Goal: Transaction & Acquisition: Purchase product/service

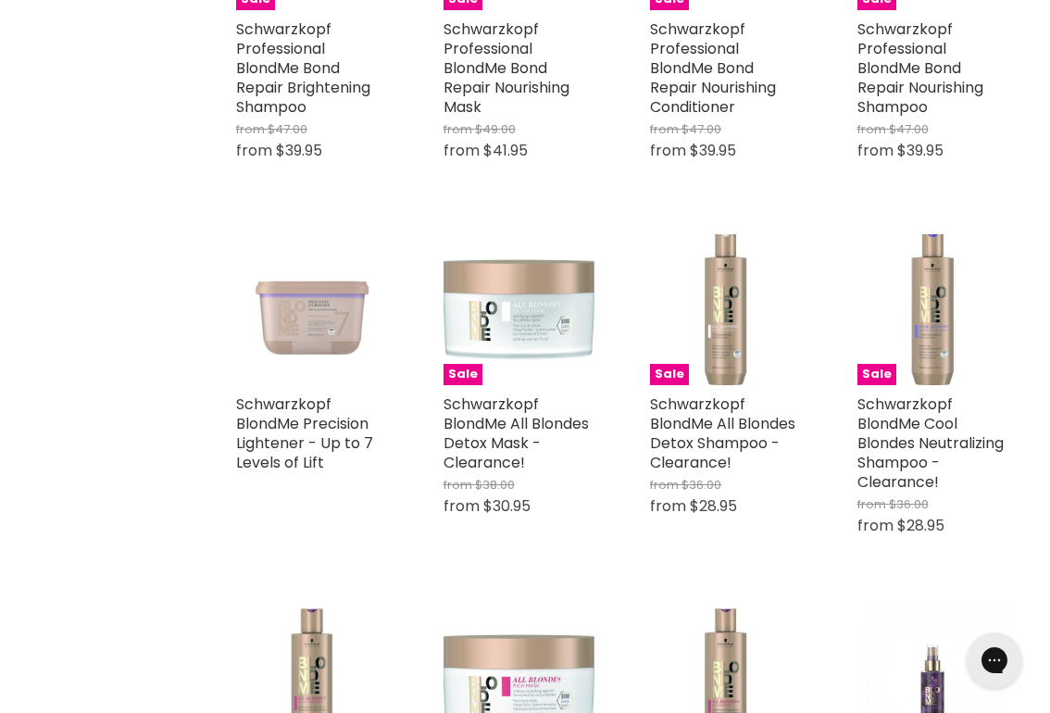
click at [311, 330] on img "Main content" at bounding box center [312, 310] width 152 height 152
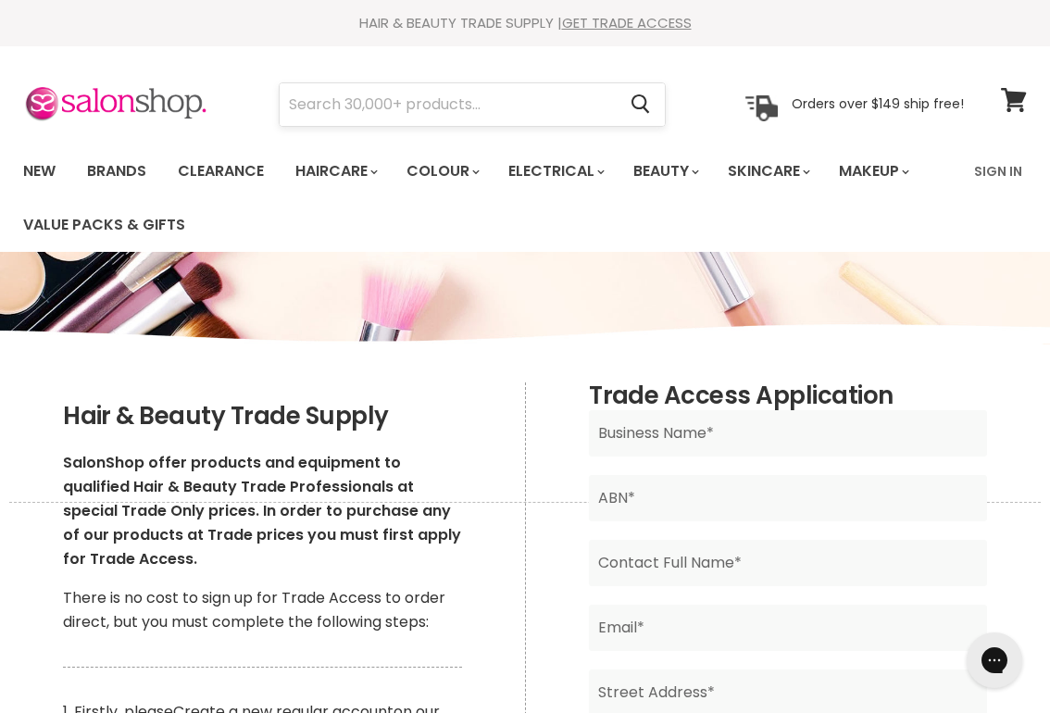
click at [465, 98] on input "Search" at bounding box center [448, 104] width 336 height 43
type input "v"
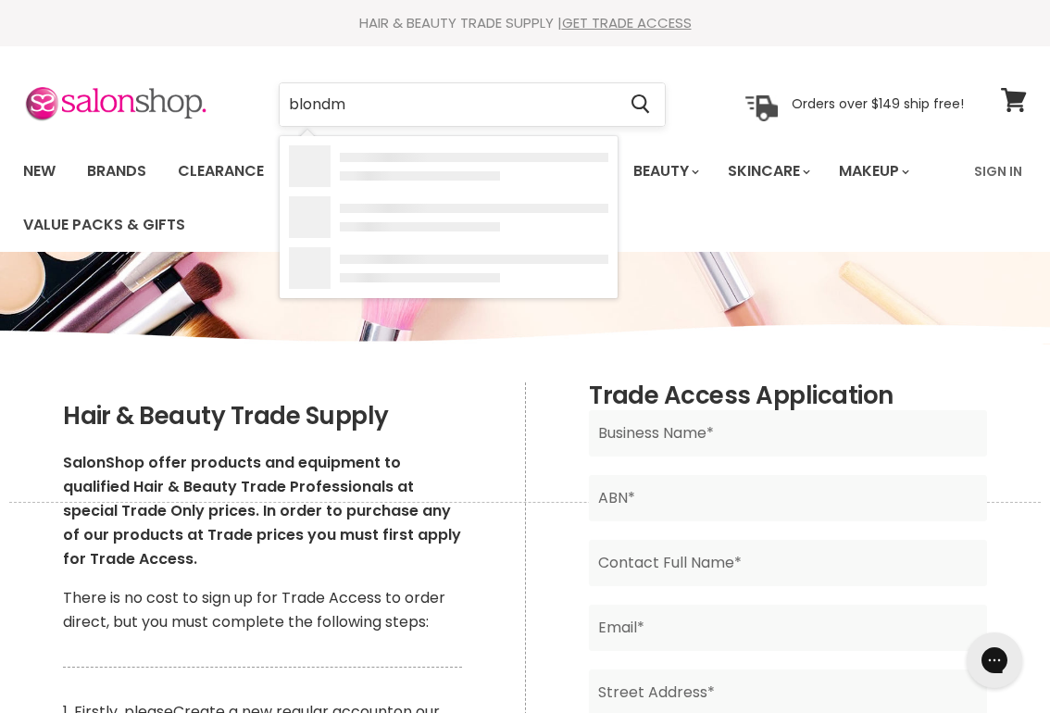
type input "blondme"
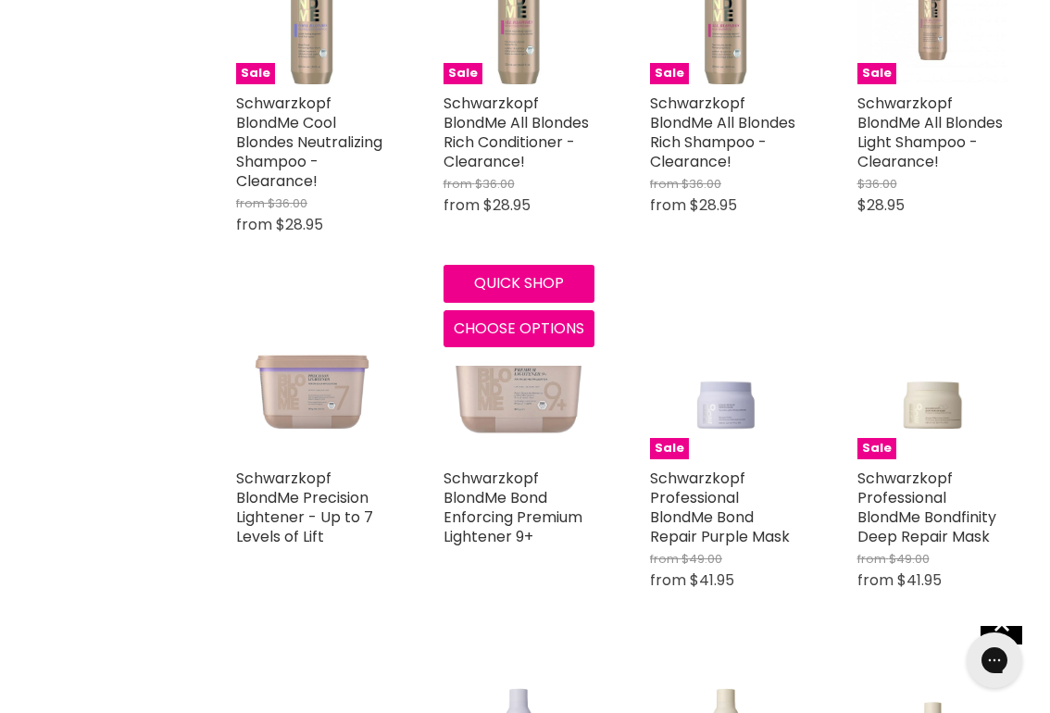
scroll to position [922, 0]
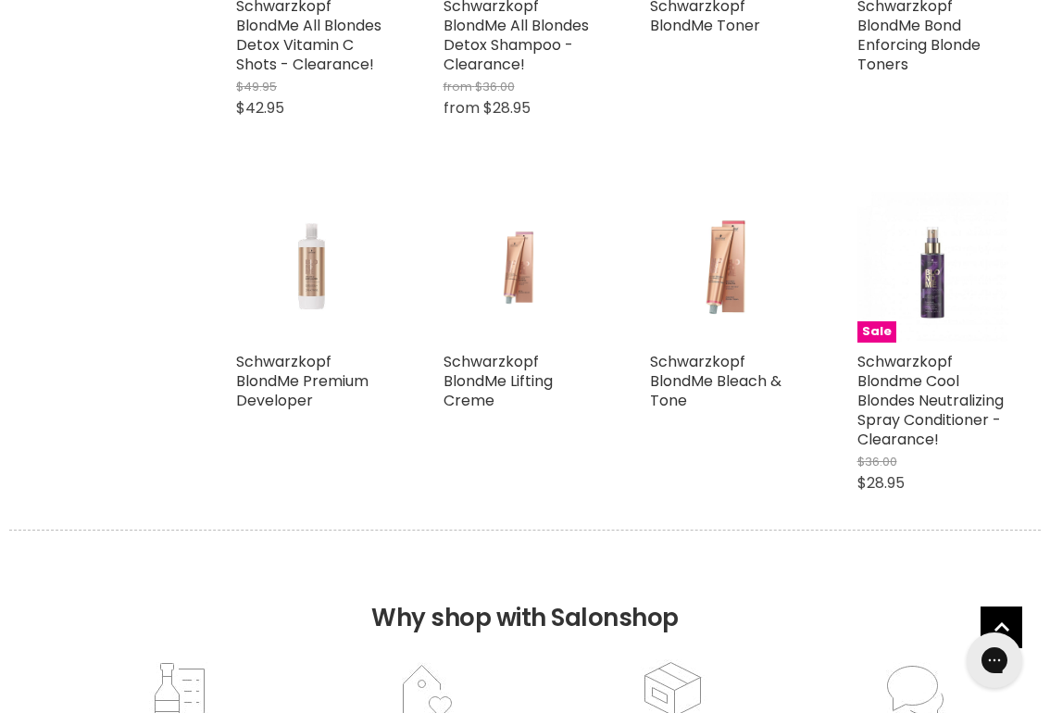
scroll to position [2842, 0]
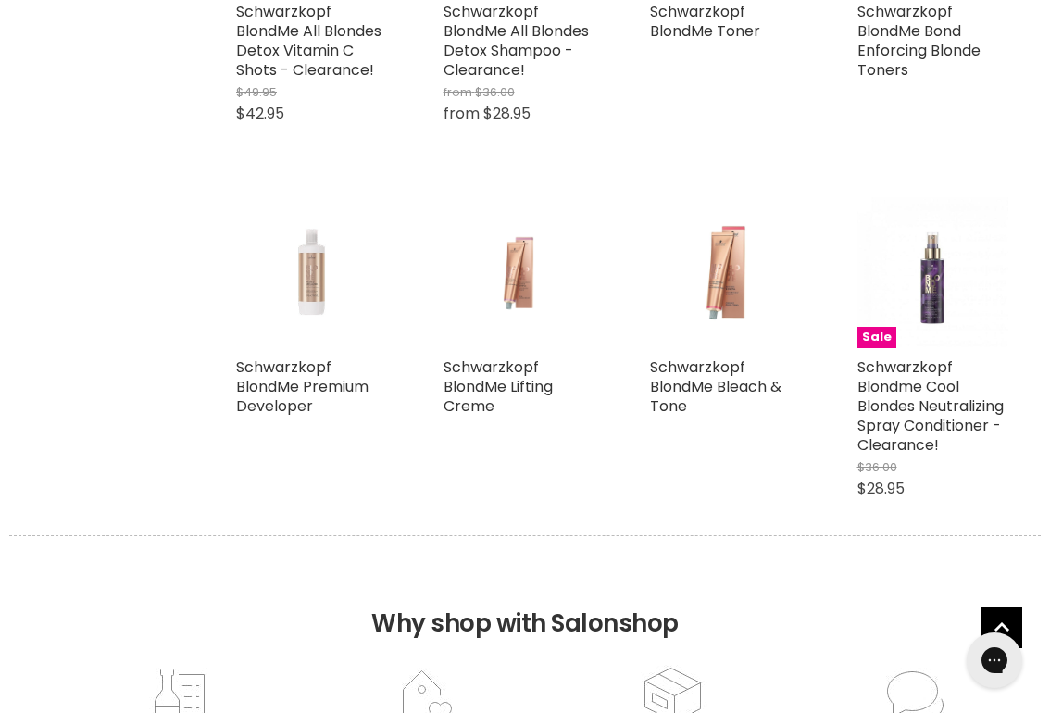
click at [302, 286] on img "Main content" at bounding box center [311, 273] width 101 height 152
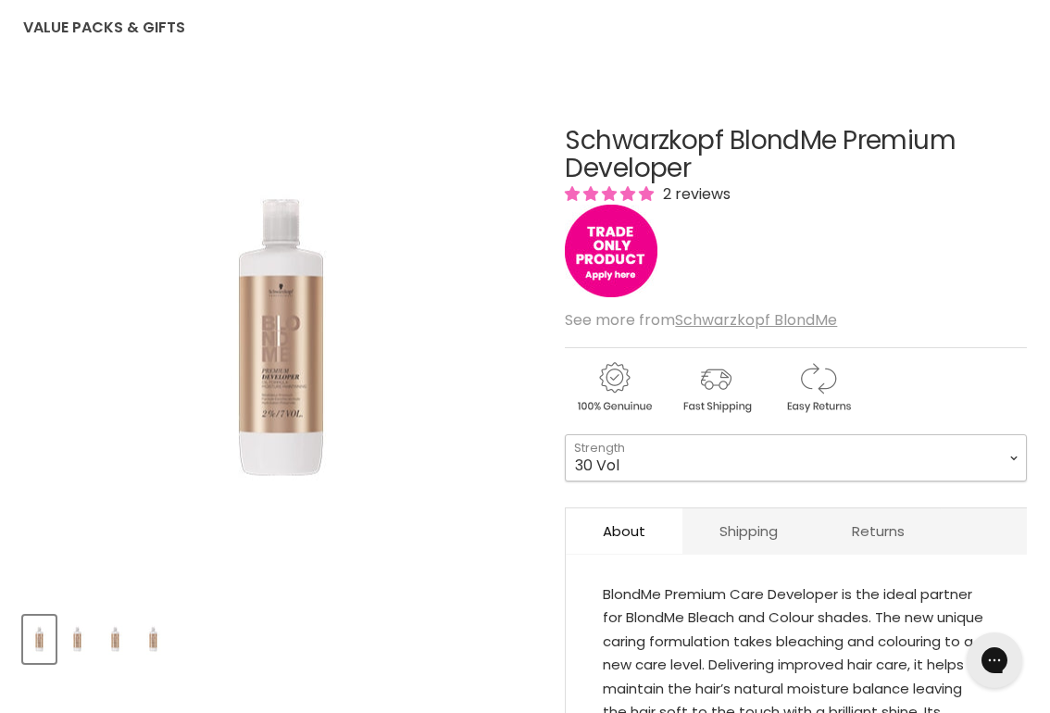
select select "30 Vol"
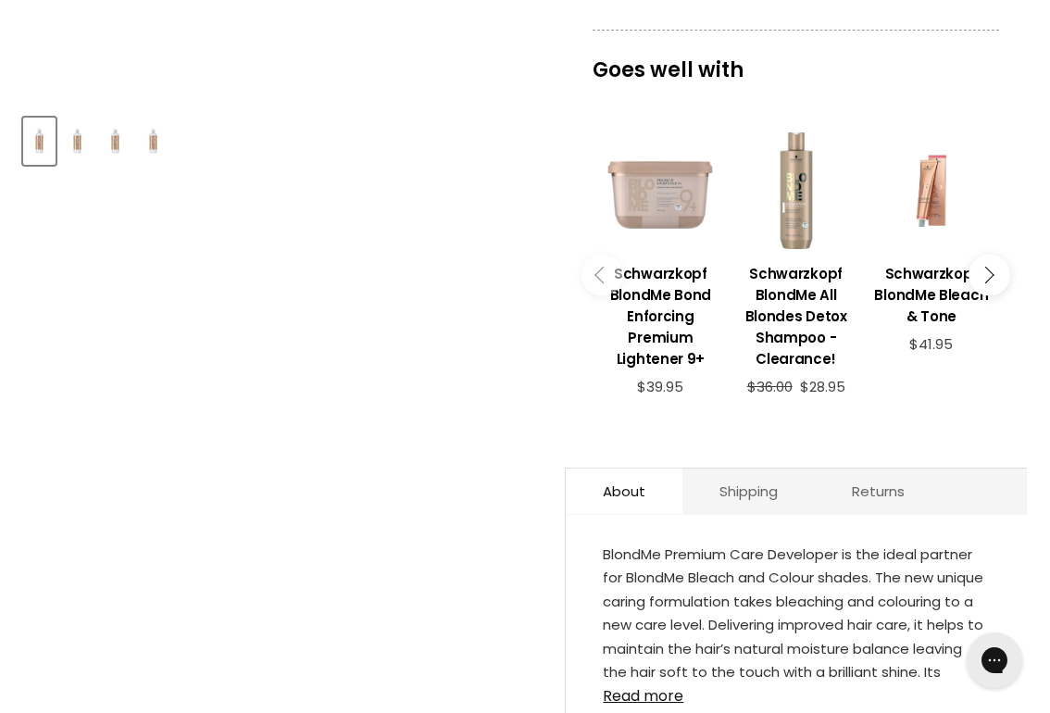
scroll to position [683, 0]
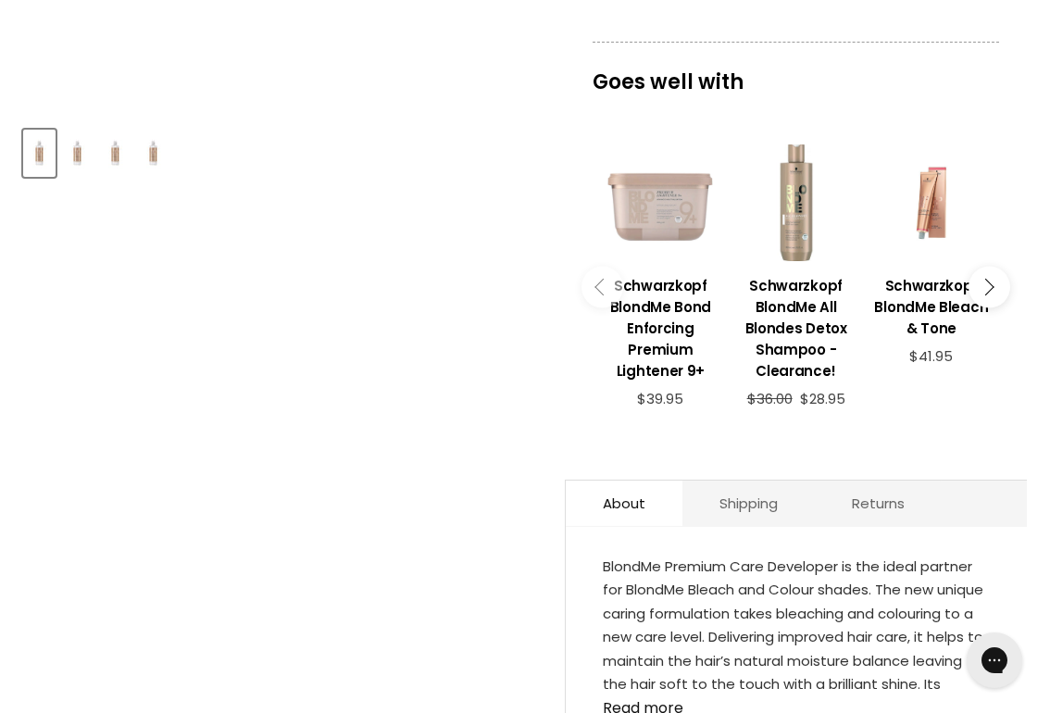
click at [676, 203] on div "Main content" at bounding box center [660, 202] width 117 height 117
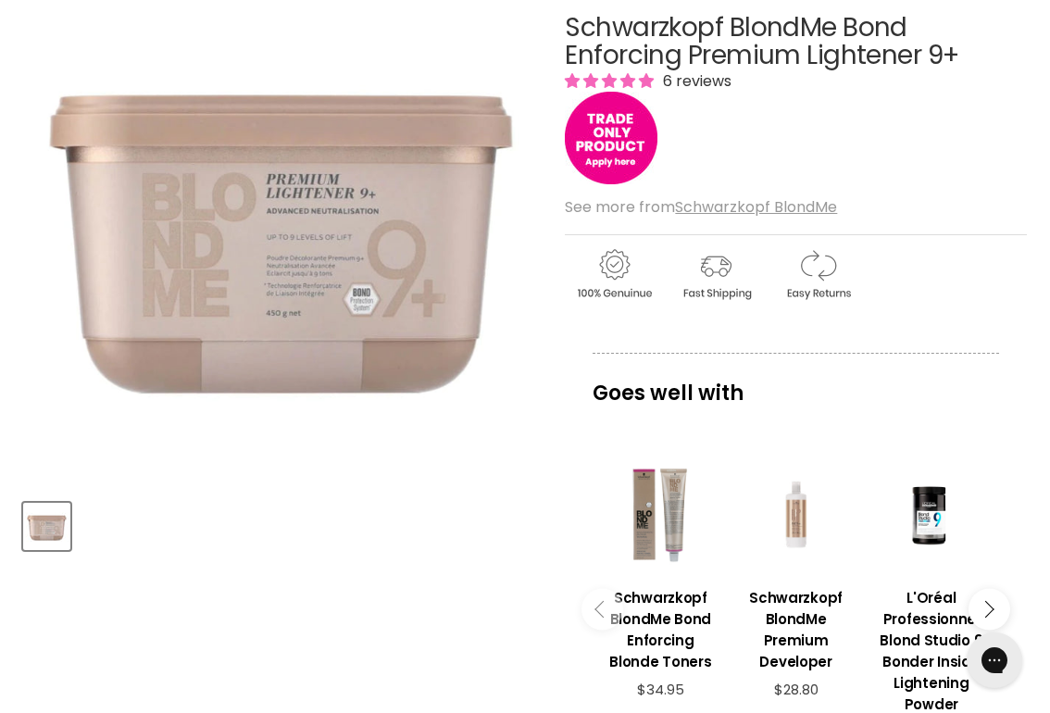
scroll to position [352, 0]
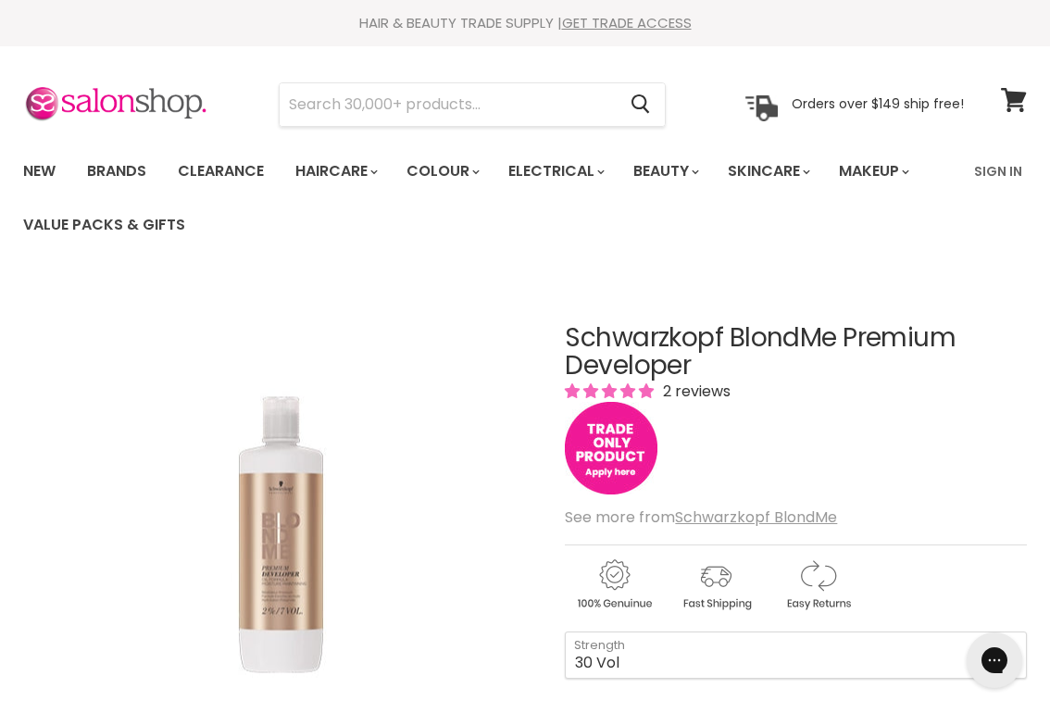
click at [605, 443] on img "Main content" at bounding box center [611, 448] width 93 height 93
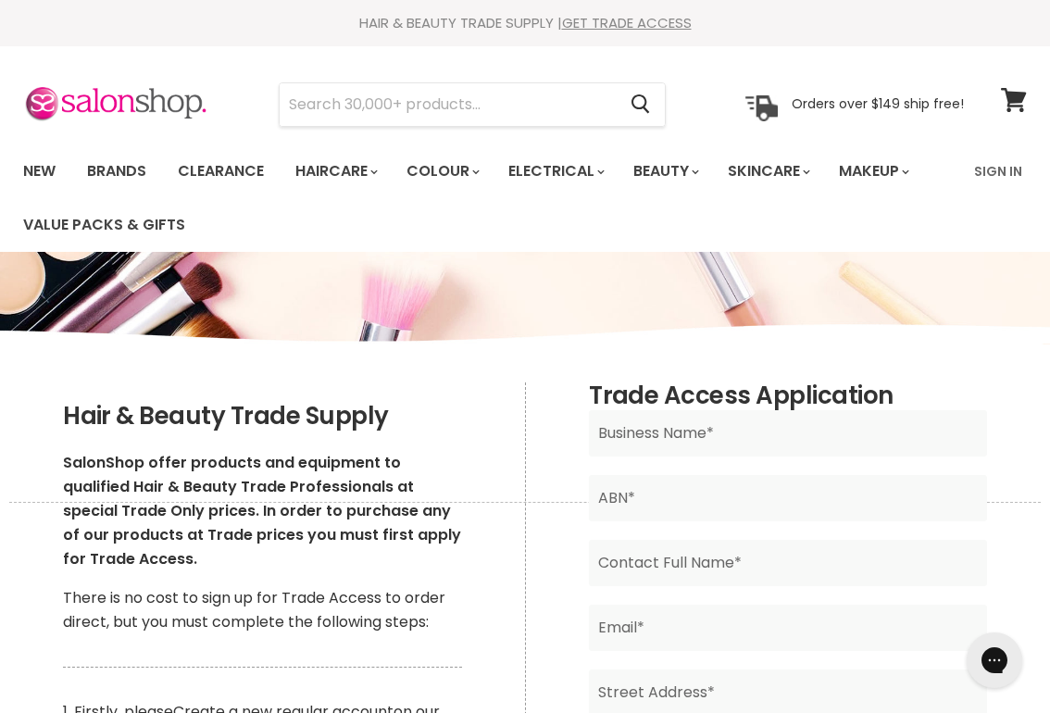
click at [435, 117] on input "Search" at bounding box center [448, 104] width 336 height 43
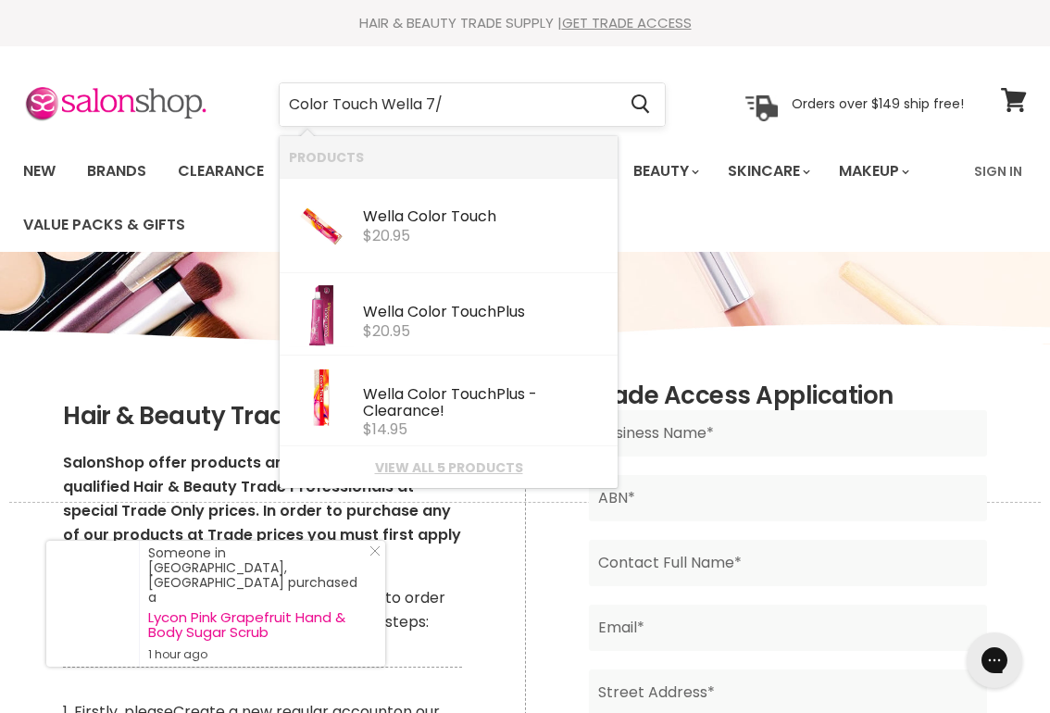
type input "Color Touch Wella 7/0"
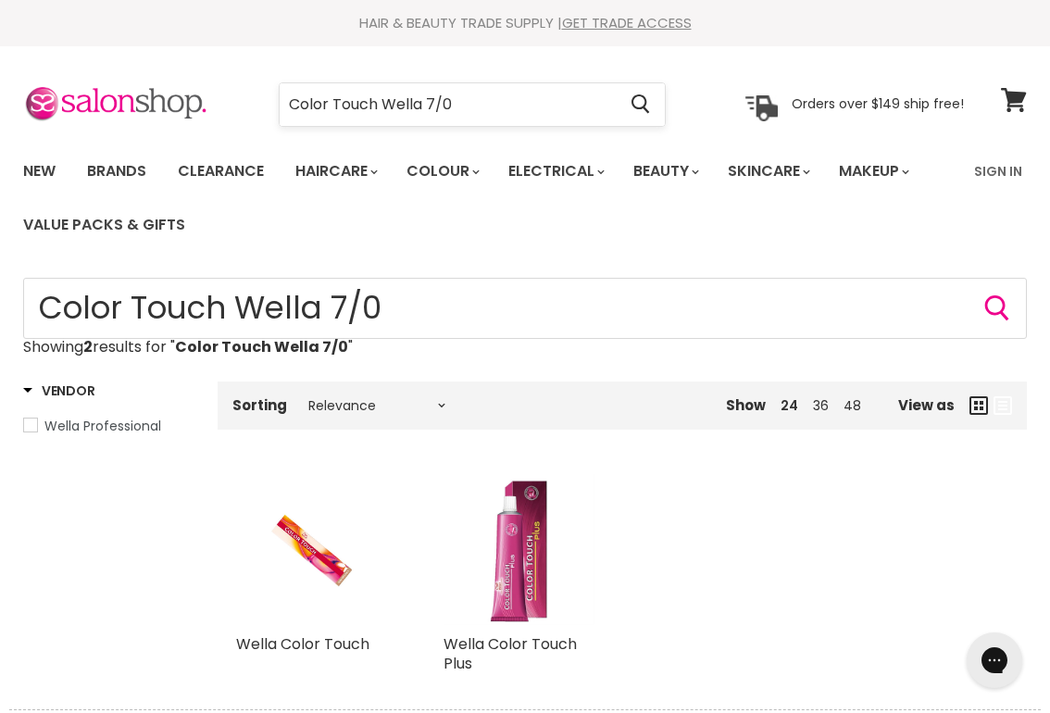
click at [437, 105] on input "Color Touch Wella 7/0" at bounding box center [448, 104] width 336 height 43
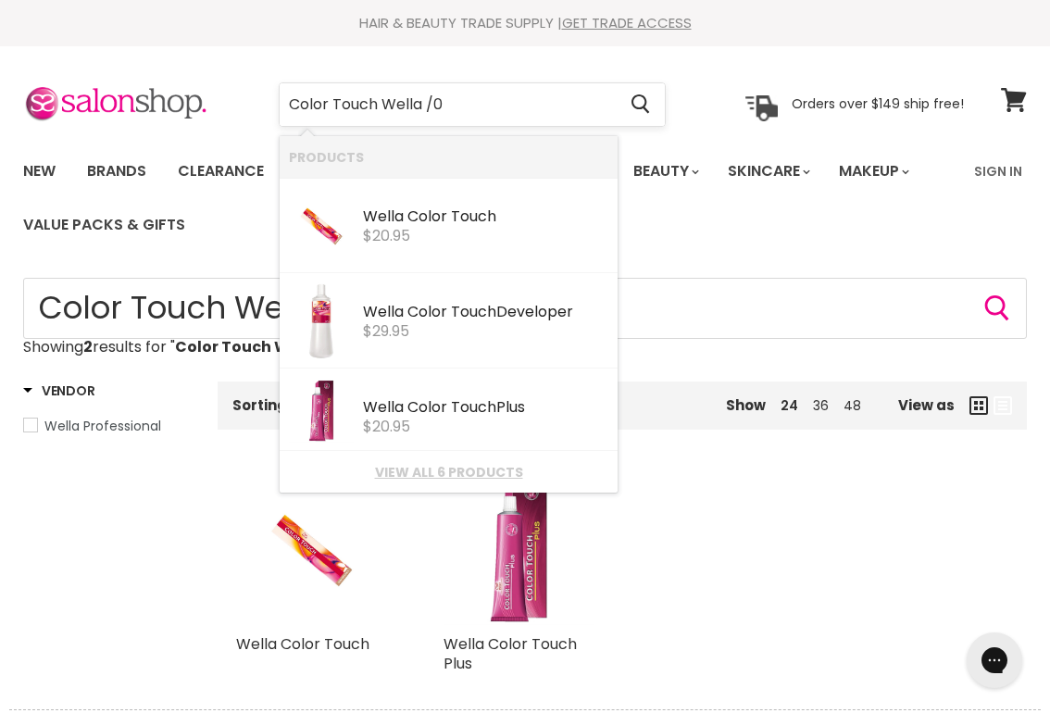
click at [473, 106] on input "Color Touch Wella /0" at bounding box center [448, 104] width 336 height 43
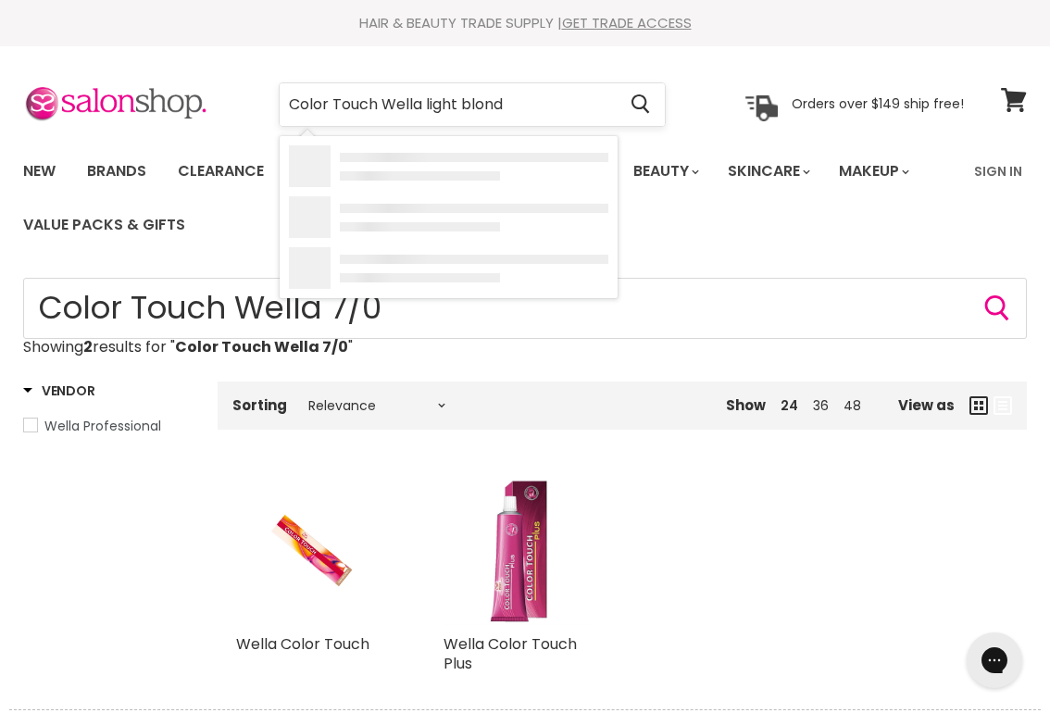
type input "Color Touch Wella light blonde"
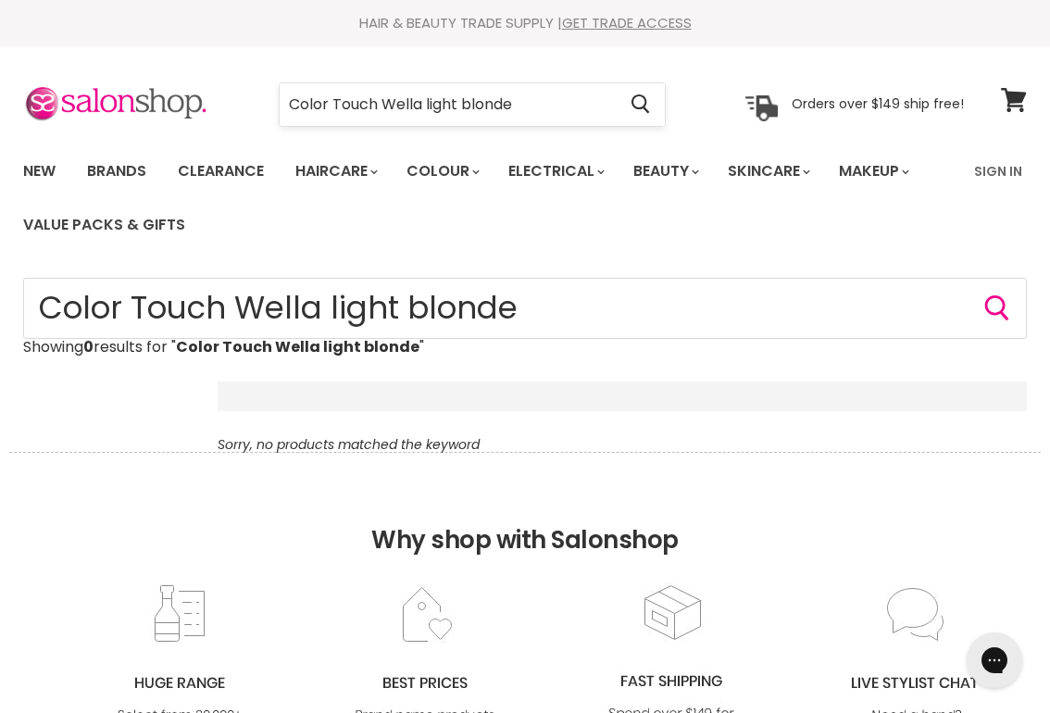
click at [530, 102] on input "Color Touch Wella light blonde" at bounding box center [448, 104] width 336 height 43
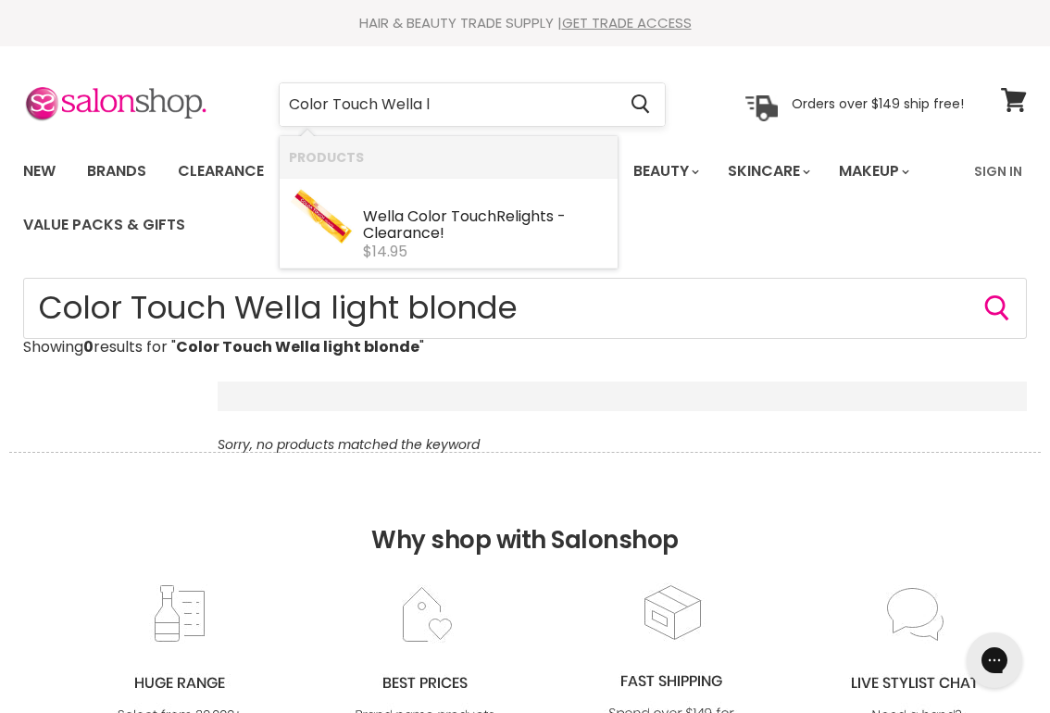
type input "Color Touch Wella"
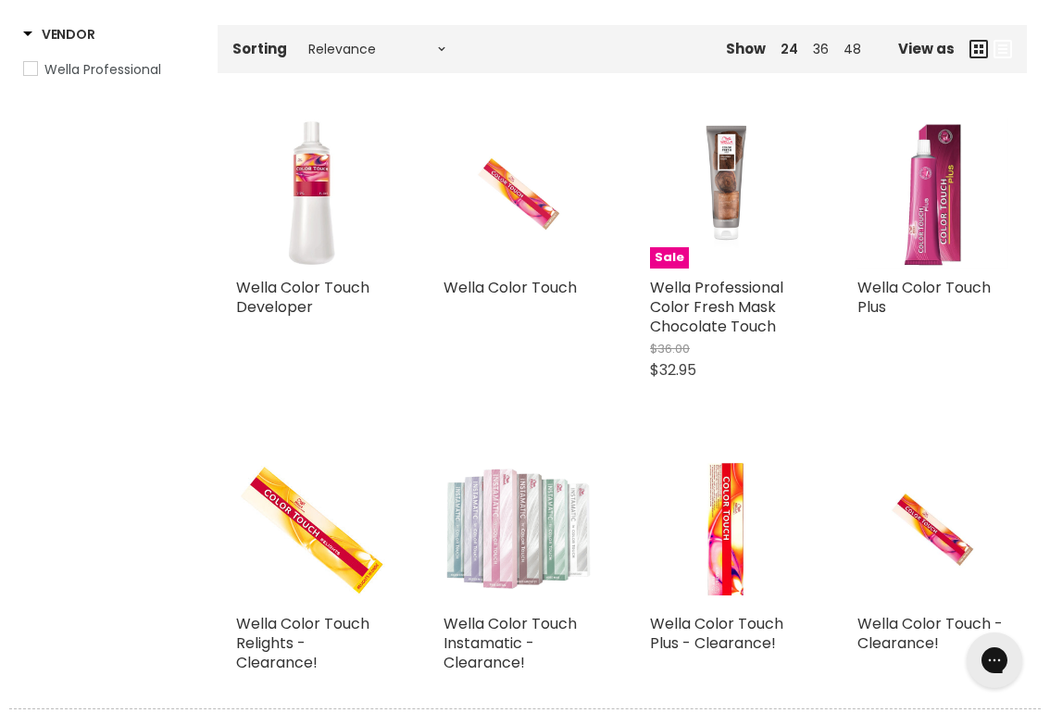
scroll to position [360, 0]
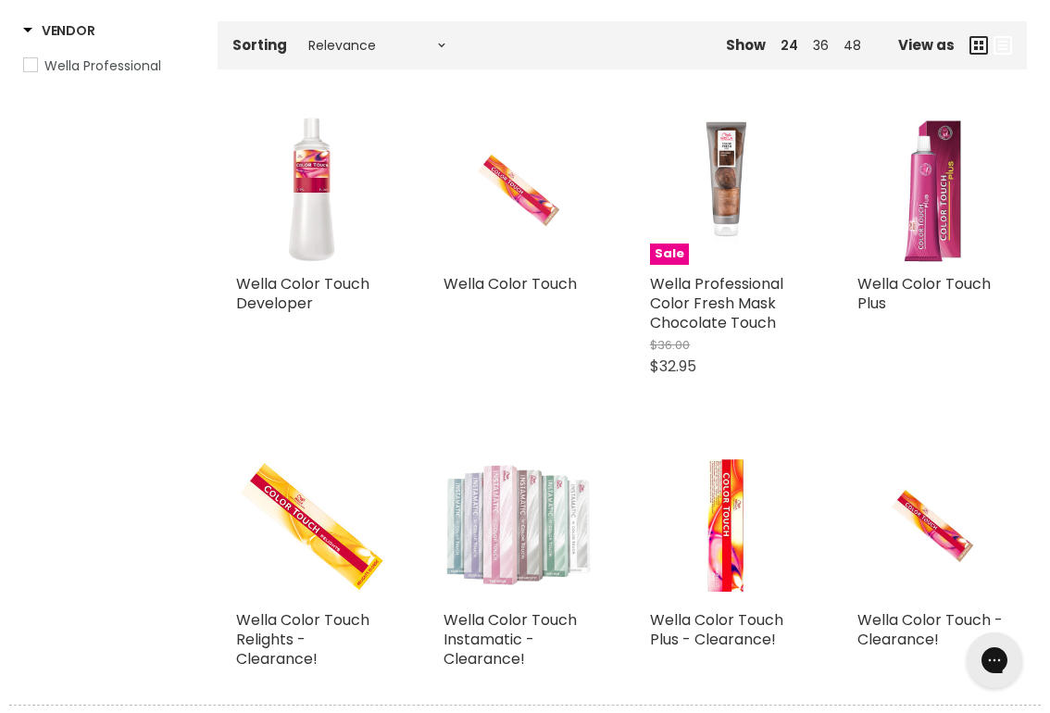
click at [544, 201] on img "Main content" at bounding box center [518, 190] width 101 height 152
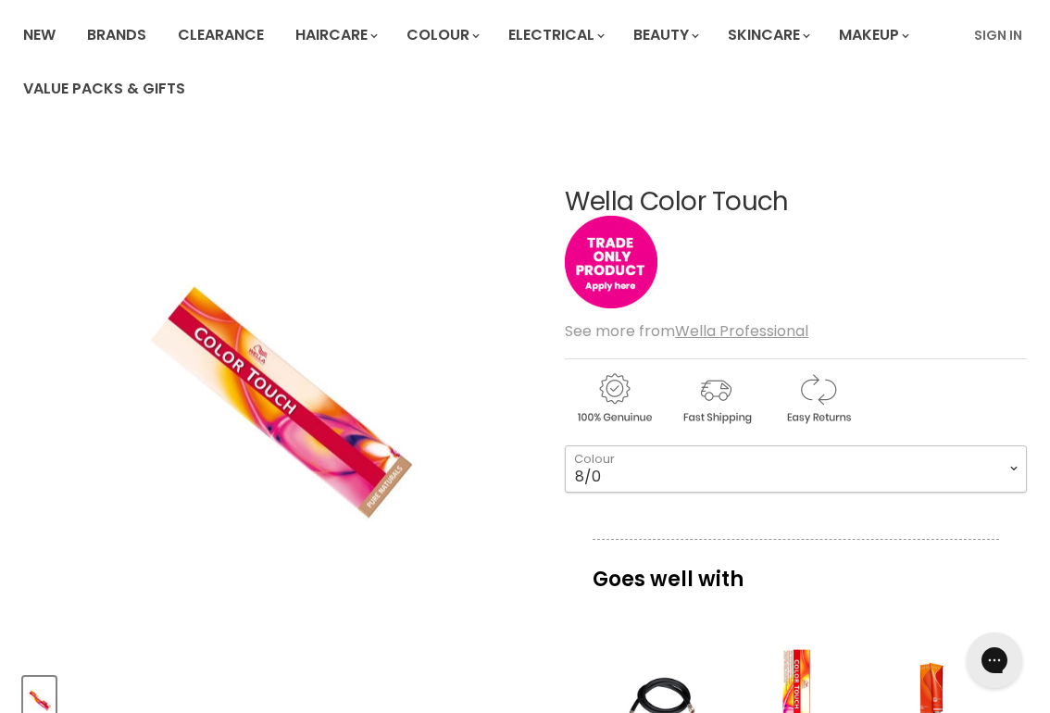
select select "8/0"
click at [560, 555] on article "Click or scroll to zoom Tap or pinch to zoom Wella Color Touch No reviews" at bounding box center [525, 721] width 1004 height 1159
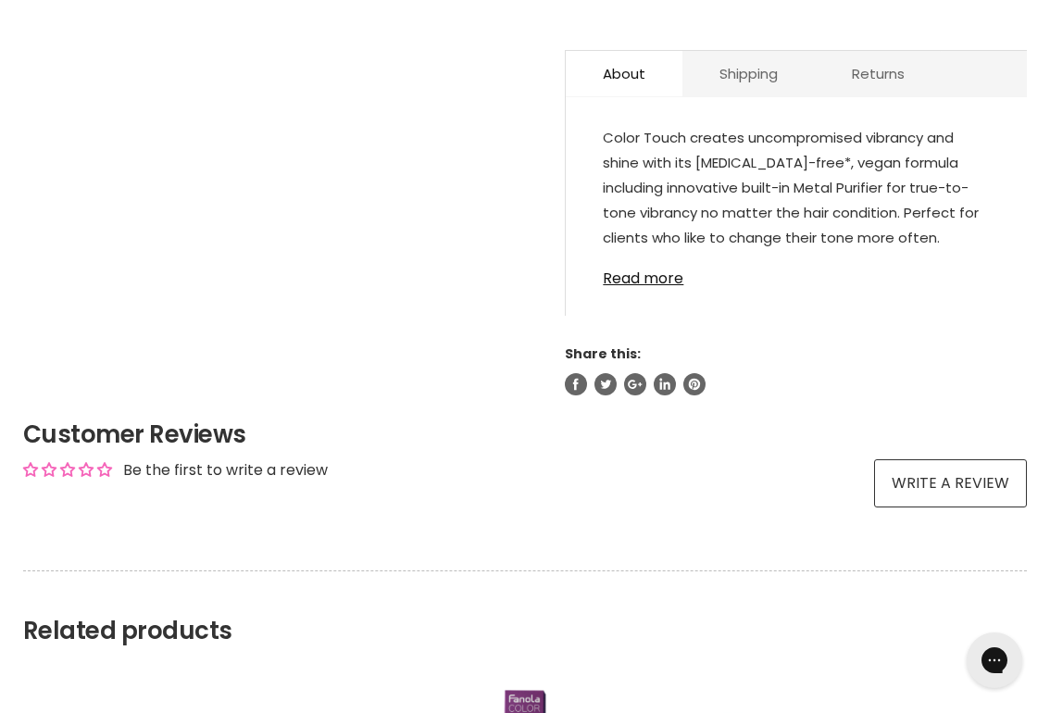
scroll to position [1041, 0]
click at [652, 281] on link "Read more" at bounding box center [796, 273] width 387 height 28
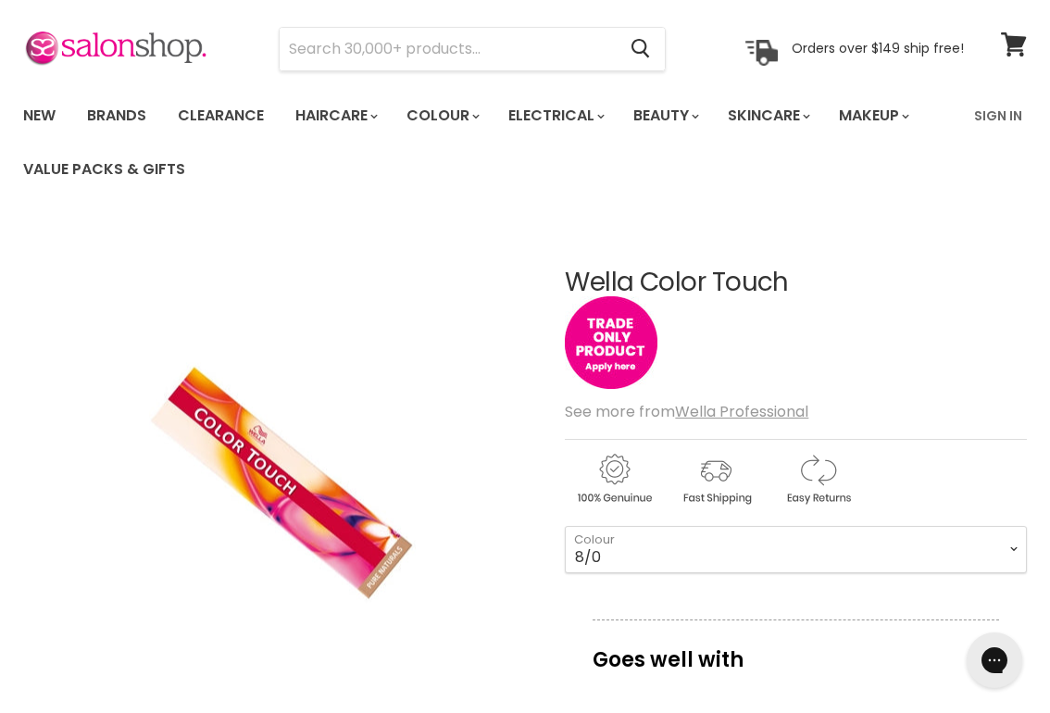
scroll to position [45, 0]
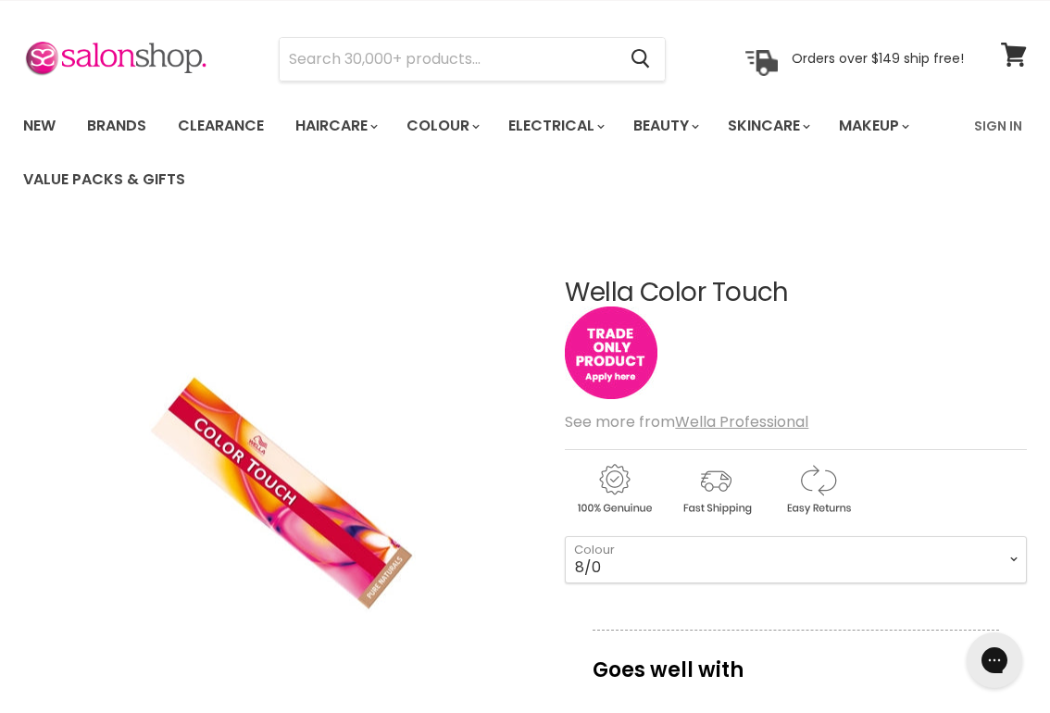
click at [607, 357] on img "Main content" at bounding box center [611, 352] width 93 height 93
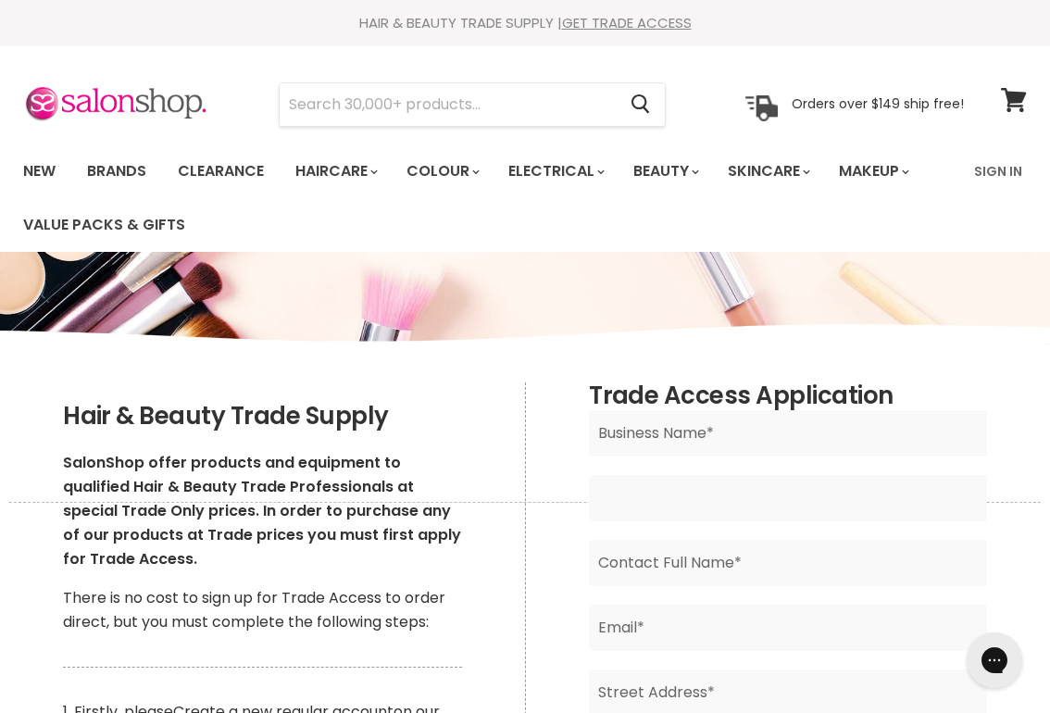
click at [674, 497] on input "Main content" at bounding box center [788, 498] width 398 height 46
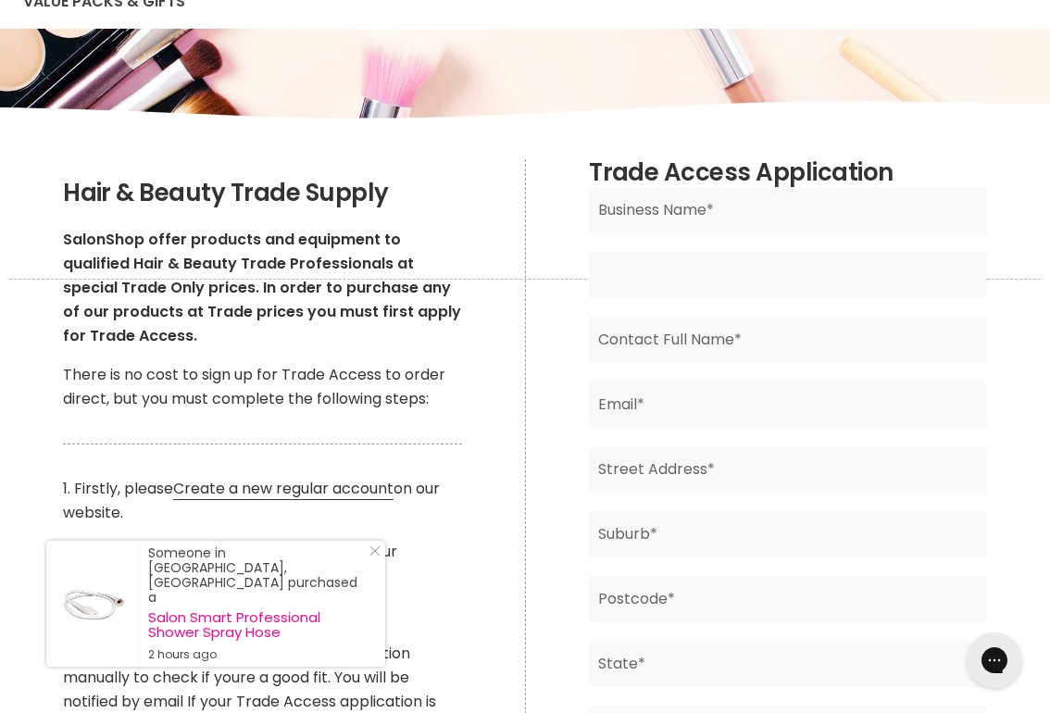
scroll to position [211, 0]
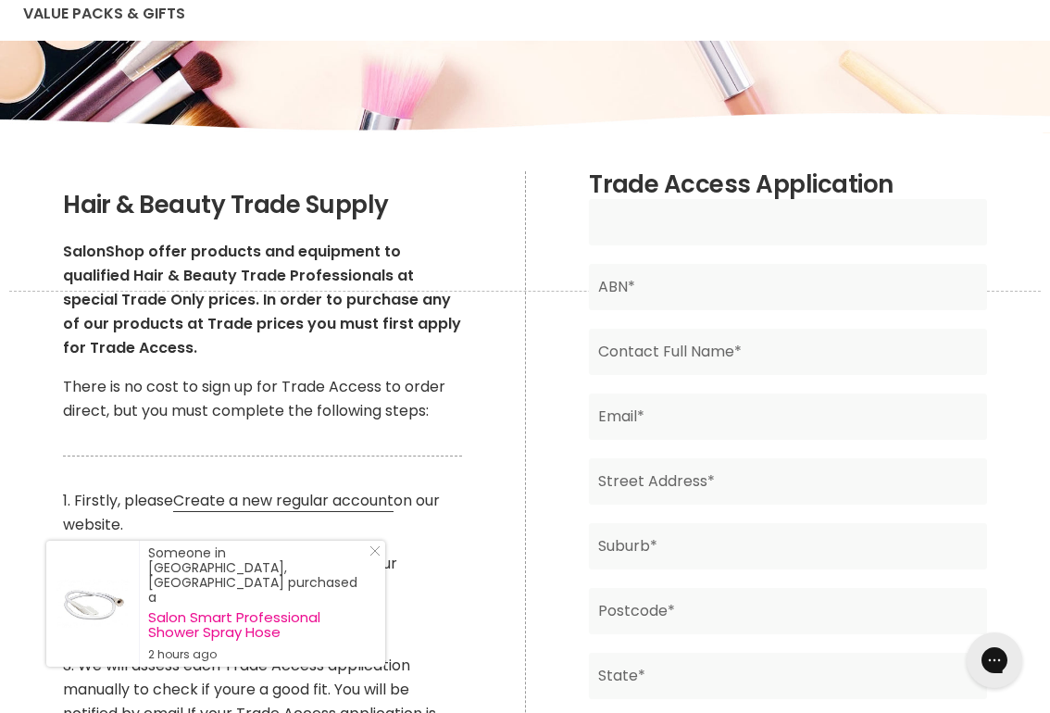
click at [621, 230] on input "Main content" at bounding box center [788, 222] width 398 height 46
